Goal: Task Accomplishment & Management: Use online tool/utility

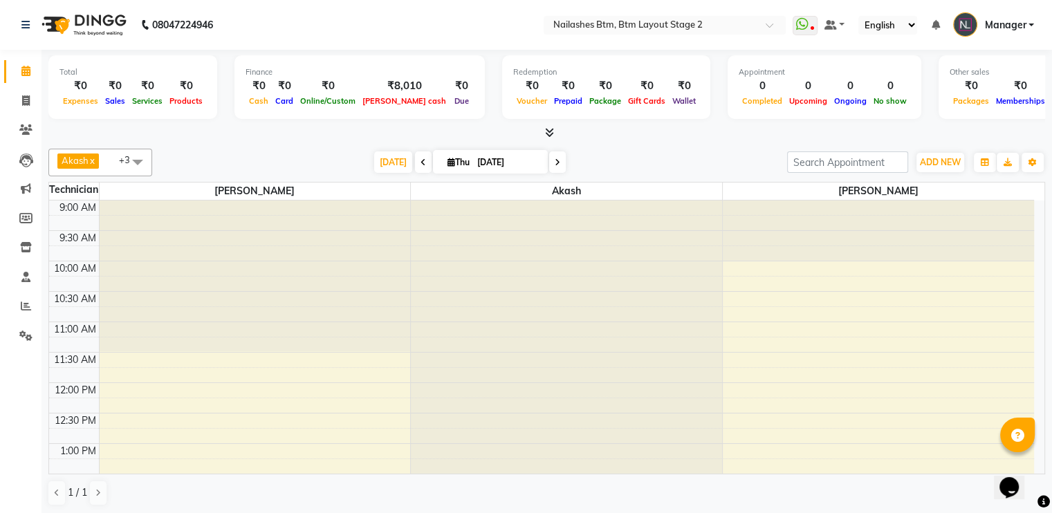
scroll to position [182, 0]
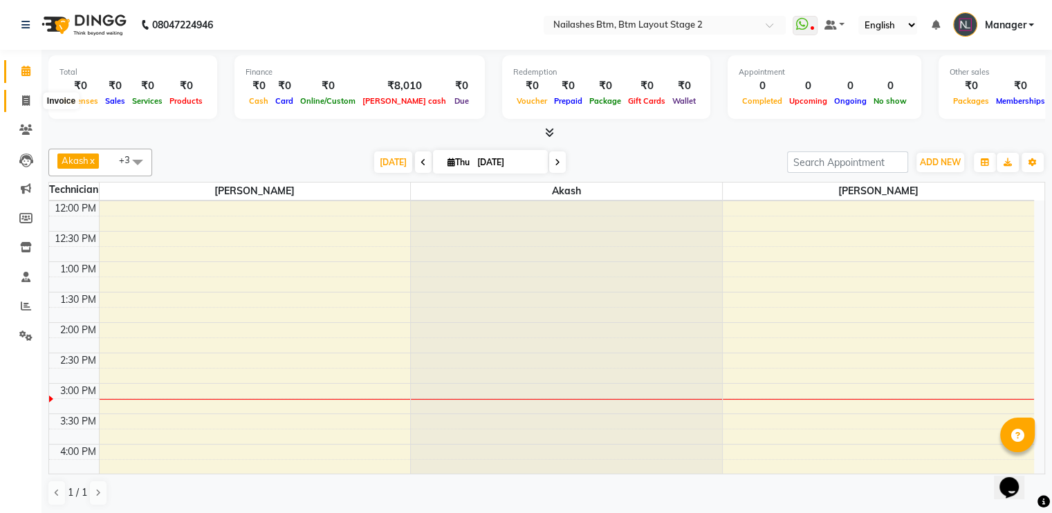
click at [22, 96] on icon at bounding box center [26, 100] width 8 height 10
select select "service"
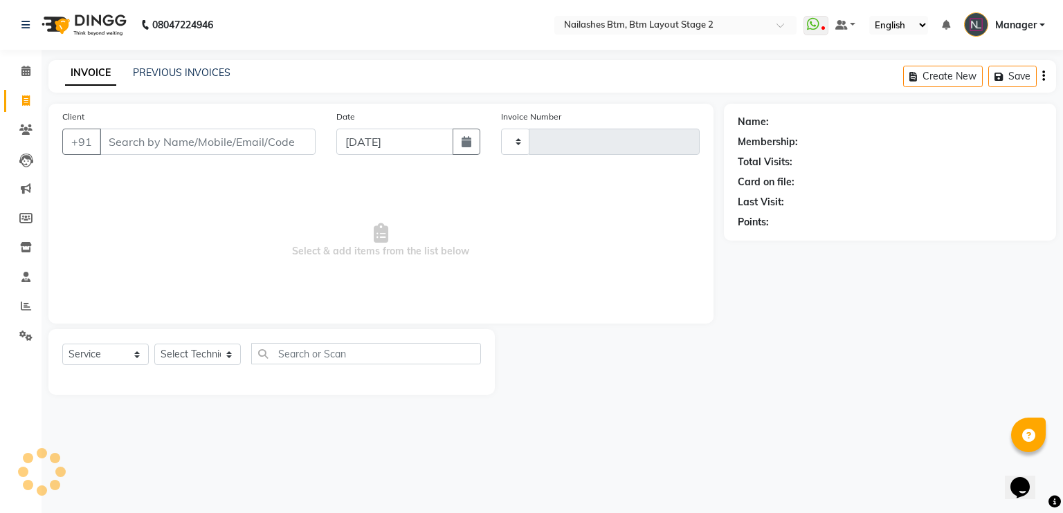
type input "0610"
select select "6721"
click at [131, 143] on input "Client" at bounding box center [208, 142] width 216 height 26
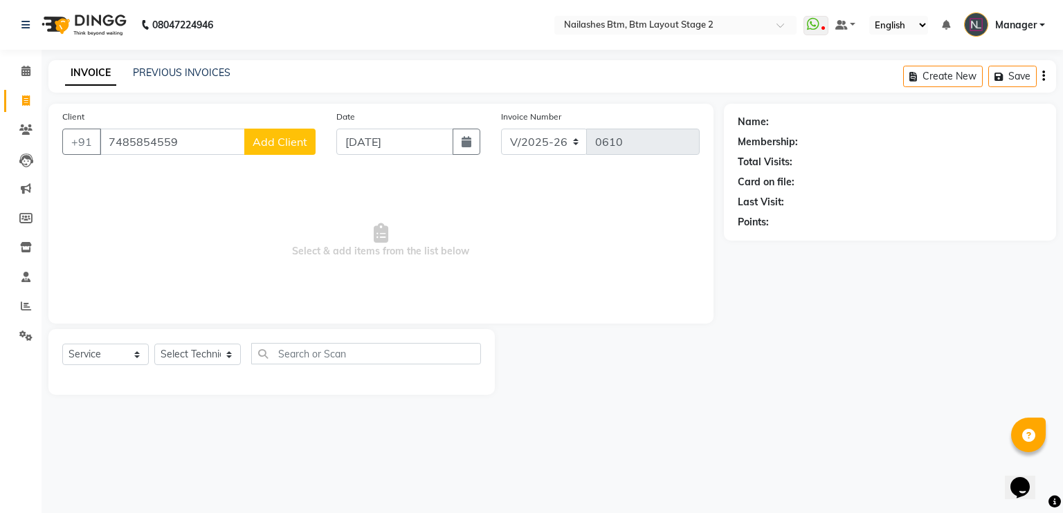
type input "7485854559"
click at [291, 143] on span "Add Client" at bounding box center [280, 142] width 55 height 14
select select "21"
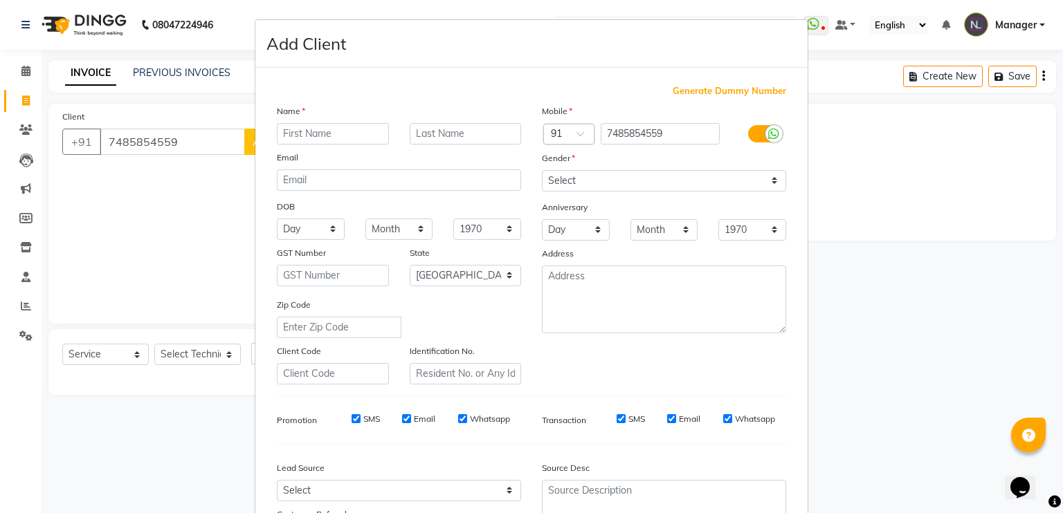
click at [295, 138] on input "text" at bounding box center [333, 133] width 112 height 21
type input "[PERSON_NAME]"
click at [573, 185] on select "Select [DEMOGRAPHIC_DATA] [DEMOGRAPHIC_DATA] Other Prefer Not To Say" at bounding box center [664, 180] width 244 height 21
select select "[DEMOGRAPHIC_DATA]"
click at [542, 171] on select "Select [DEMOGRAPHIC_DATA] [DEMOGRAPHIC_DATA] Other Prefer Not To Say" at bounding box center [664, 180] width 244 height 21
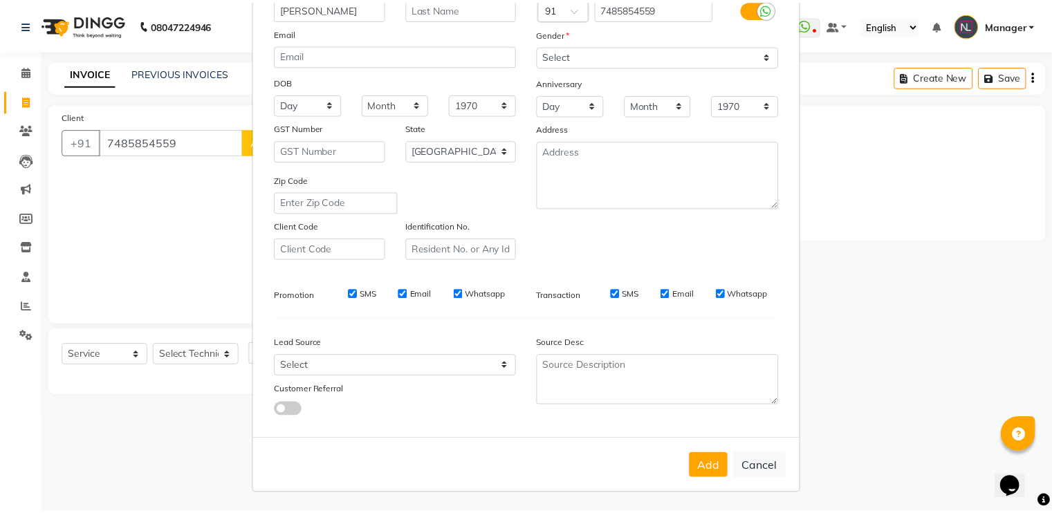
scroll to position [131, 0]
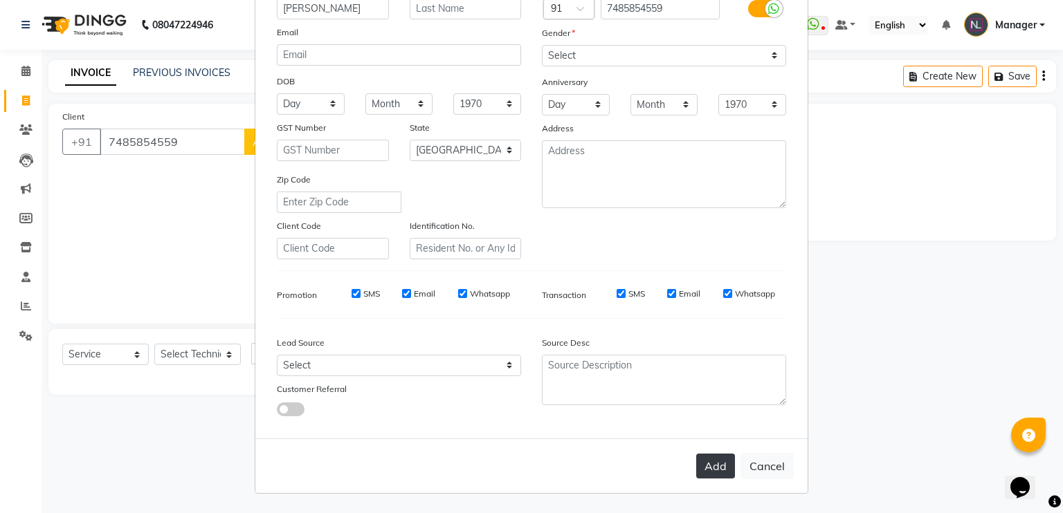
click at [714, 464] on button "Add" at bounding box center [715, 466] width 39 height 25
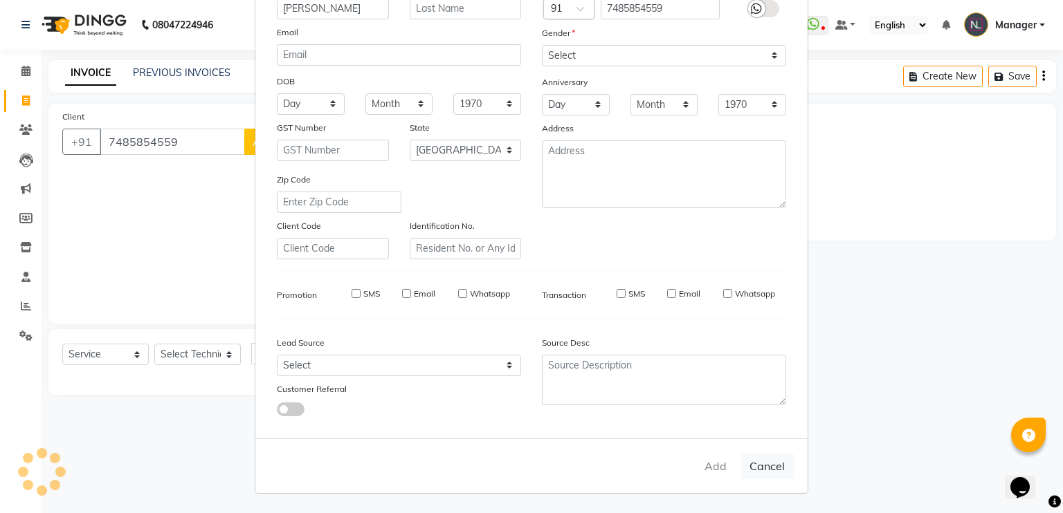
type input "74******59"
select select
select select "null"
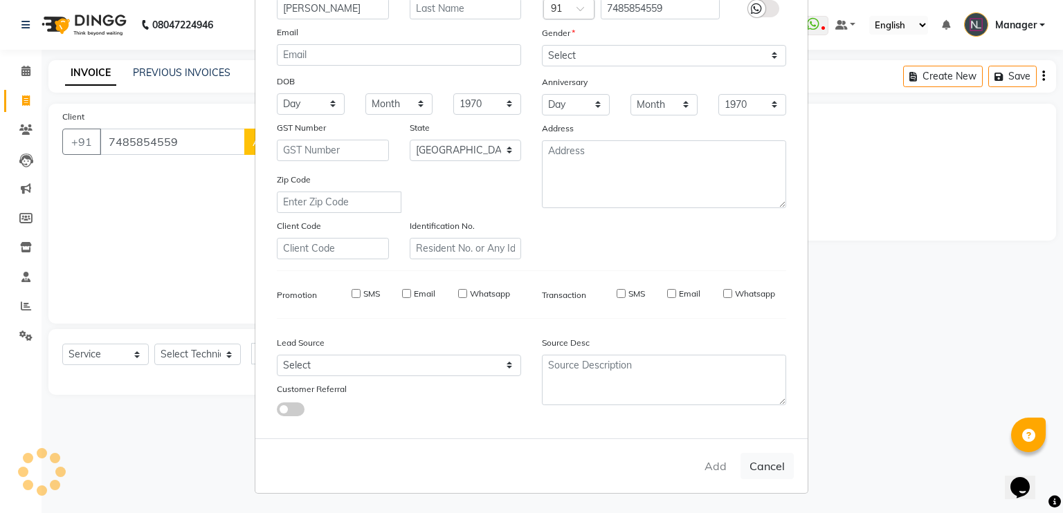
select select
checkbox input "false"
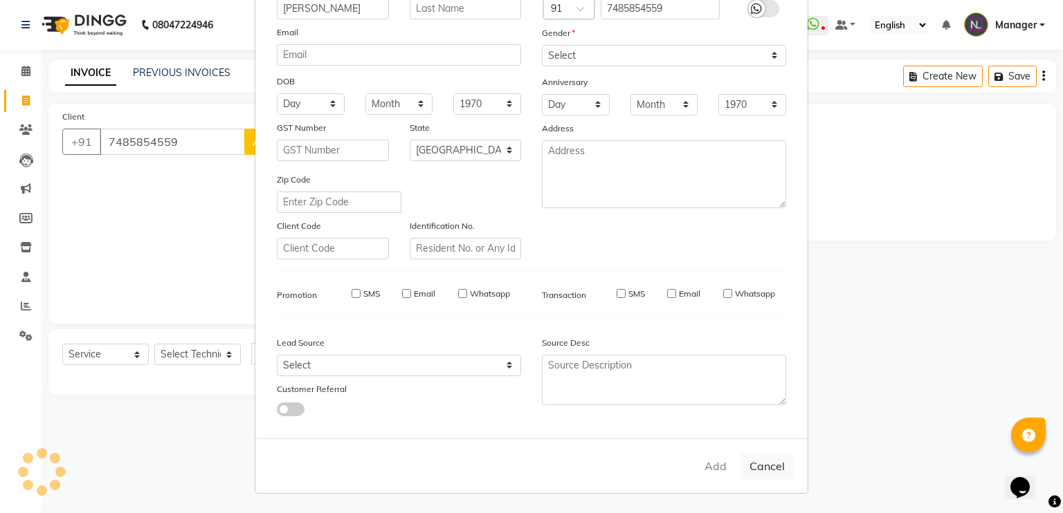
checkbox input "false"
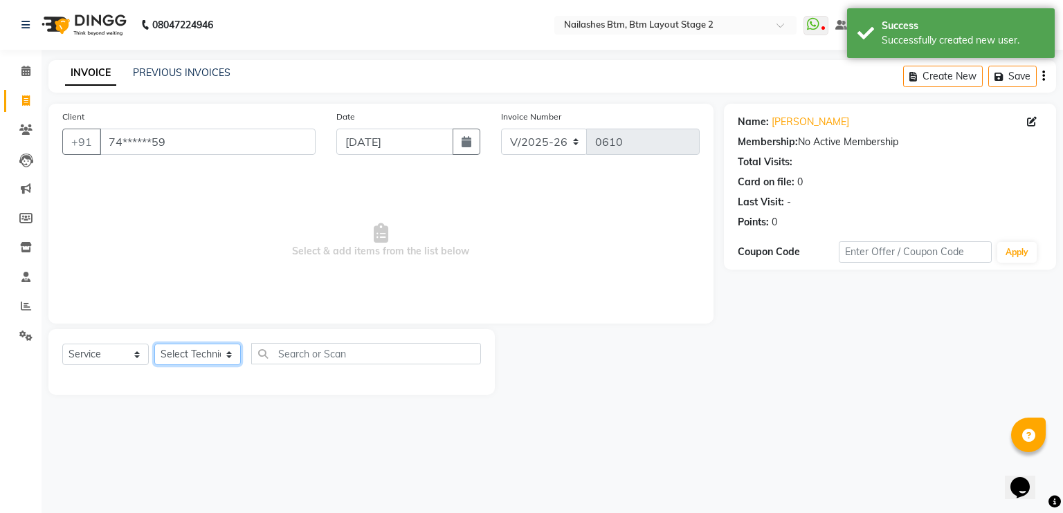
click at [183, 356] on select "Select Technician Akash Manager [PERSON_NAME] [PERSON_NAME]" at bounding box center [197, 354] width 86 height 21
select select "56707"
click at [154, 345] on select "Select Technician Akash Manager [PERSON_NAME] [PERSON_NAME]" at bounding box center [197, 354] width 86 height 21
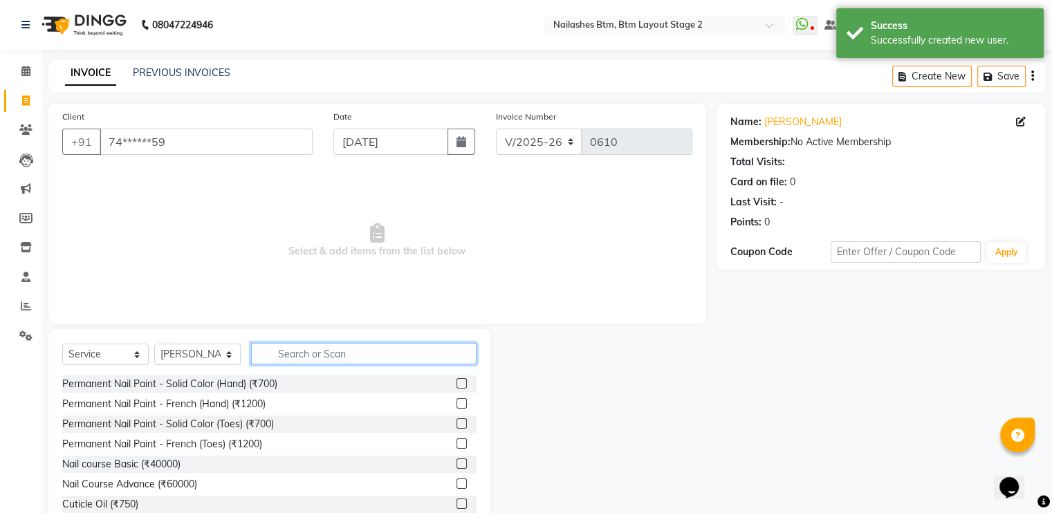
click at [307, 354] on input "text" at bounding box center [364, 353] width 226 height 21
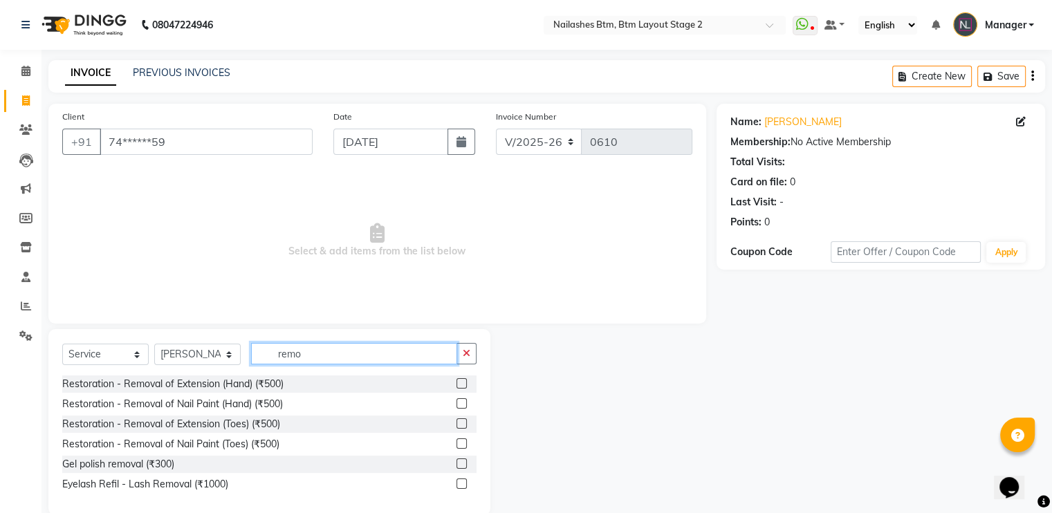
type input "remo"
click at [465, 465] on label at bounding box center [462, 464] width 10 height 10
click at [465, 465] on input "checkbox" at bounding box center [461, 464] width 9 height 9
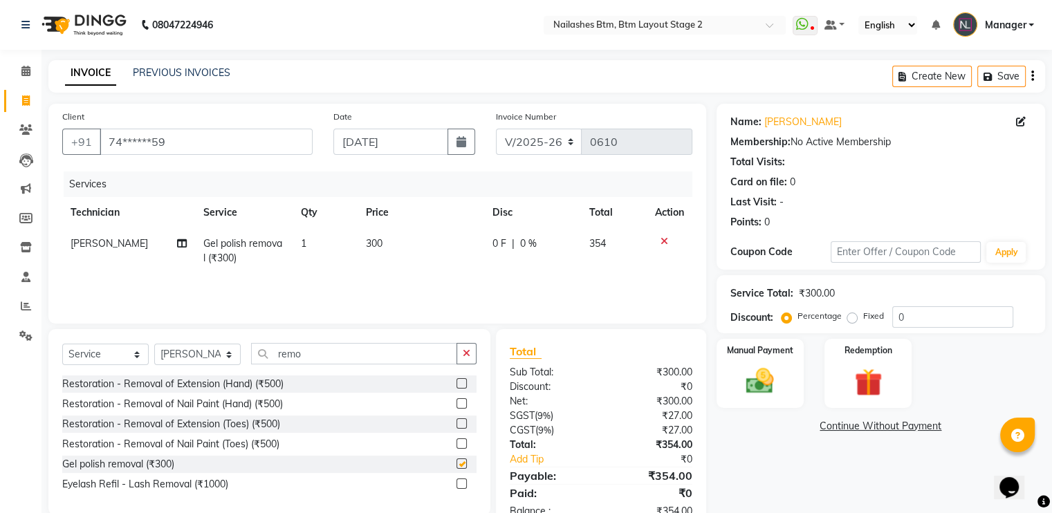
checkbox input "false"
click at [398, 241] on td "300" at bounding box center [421, 251] width 127 height 46
select select "56707"
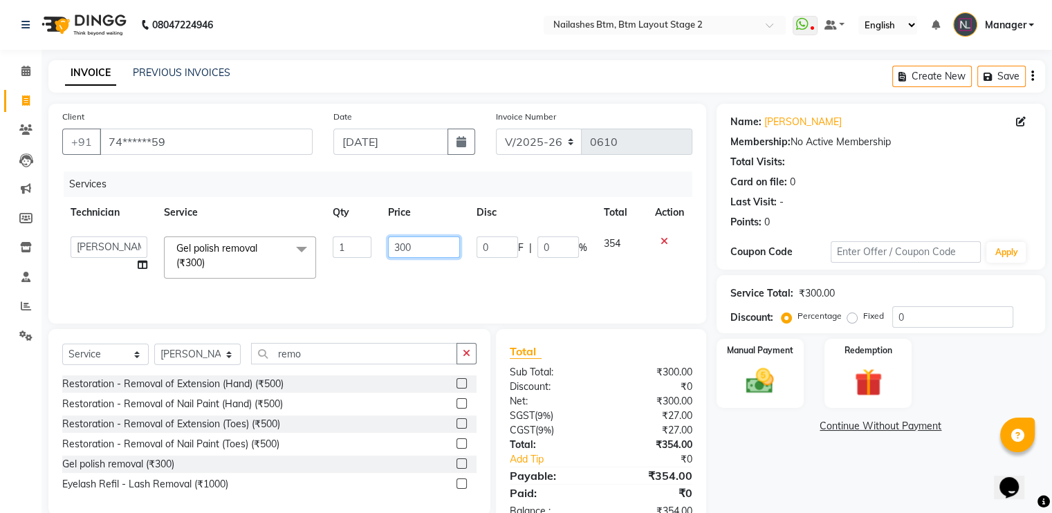
click at [424, 239] on input "300" at bounding box center [424, 247] width 72 height 21
type input "3"
type input "150"
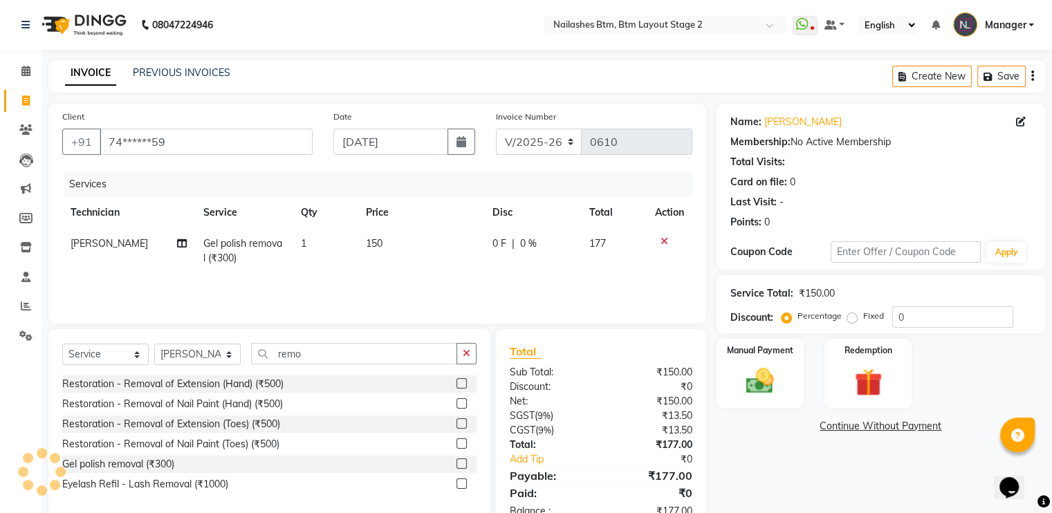
click at [740, 459] on div "Name: [PERSON_NAME] Membership: No Active Membership Total Visits: Card on file…" at bounding box center [886, 318] width 339 height 429
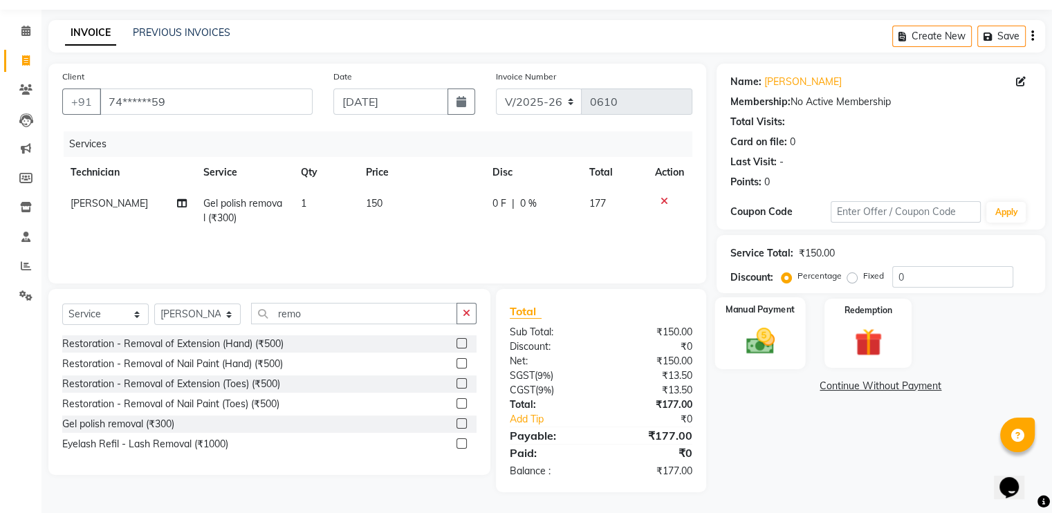
click at [767, 356] on img at bounding box center [760, 341] width 46 height 33
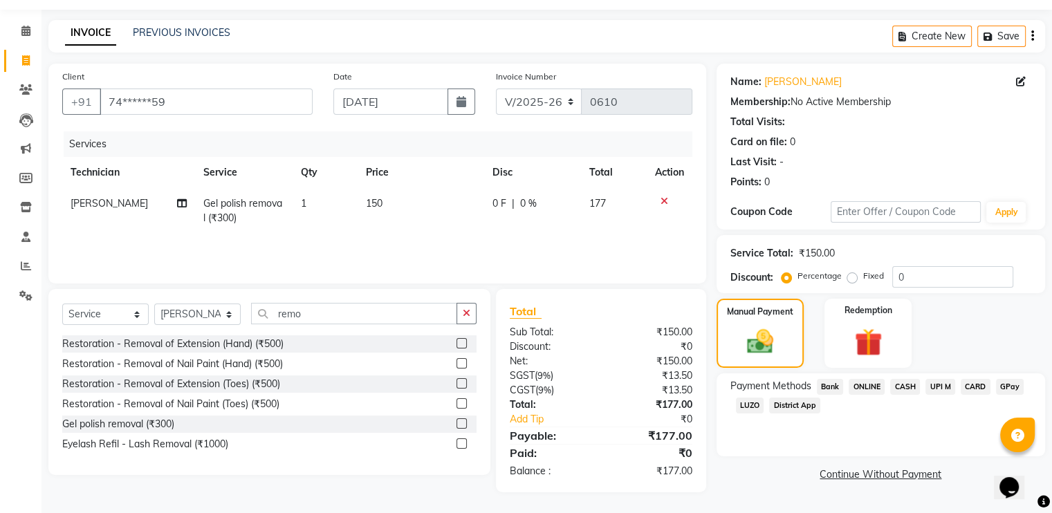
click at [868, 385] on span "ONLINE" at bounding box center [867, 387] width 36 height 16
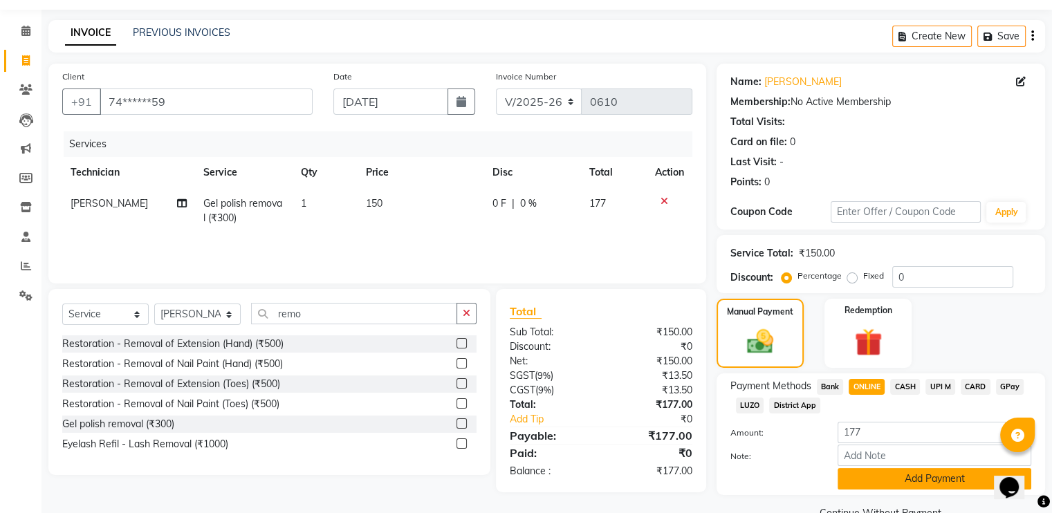
click at [913, 478] on button "Add Payment" at bounding box center [935, 478] width 194 height 21
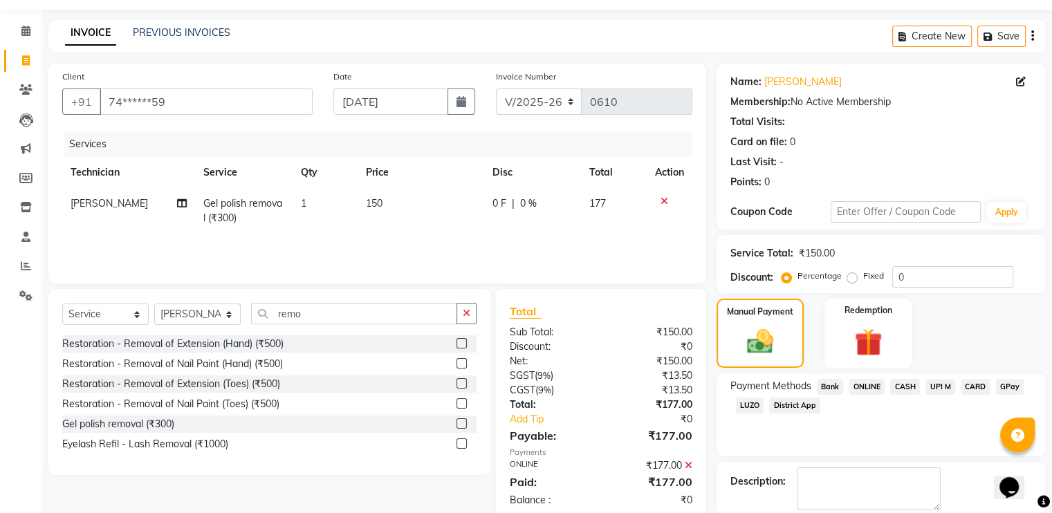
scroll to position [109, 0]
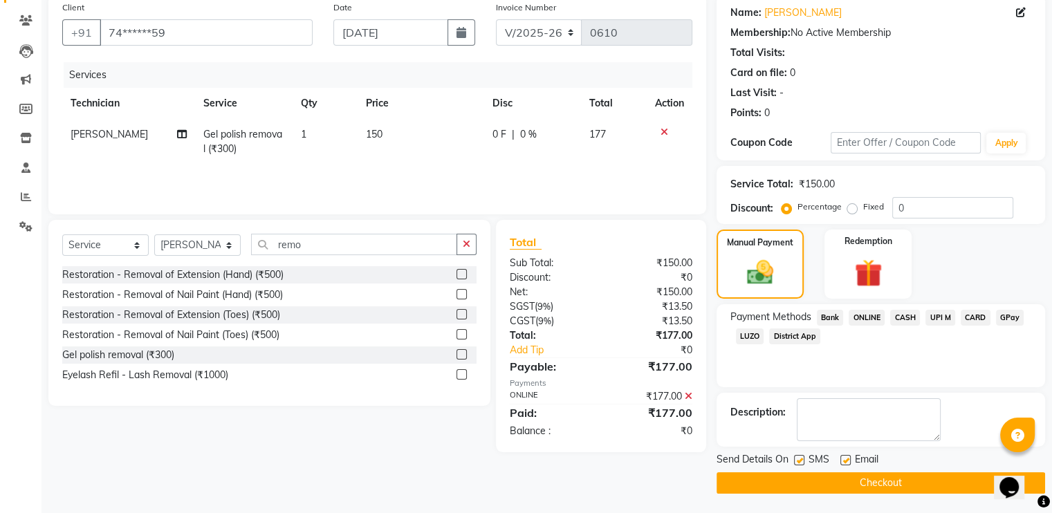
click at [914, 486] on button "Checkout" at bounding box center [881, 483] width 329 height 21
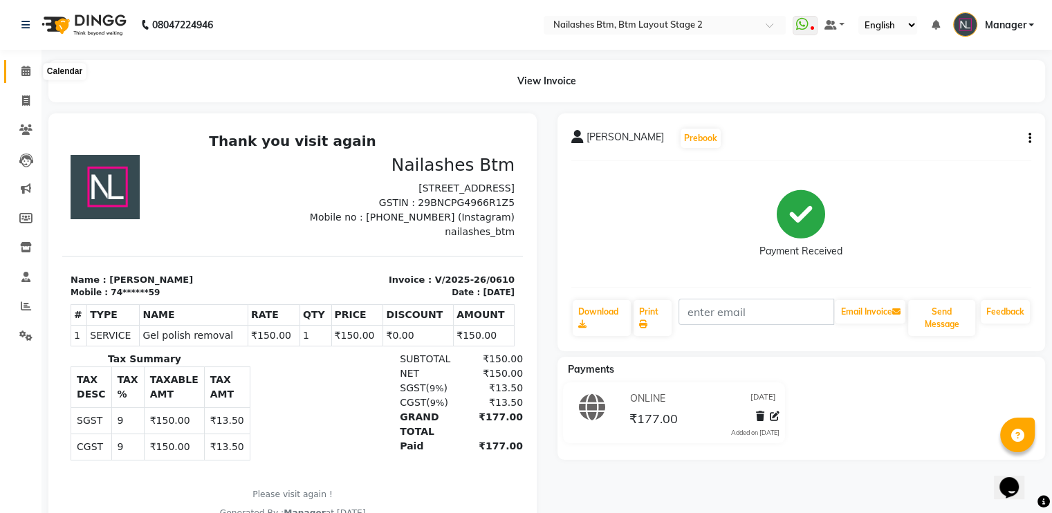
click at [25, 64] on span at bounding box center [26, 72] width 24 height 16
